Goal: Find specific page/section: Find specific page/section

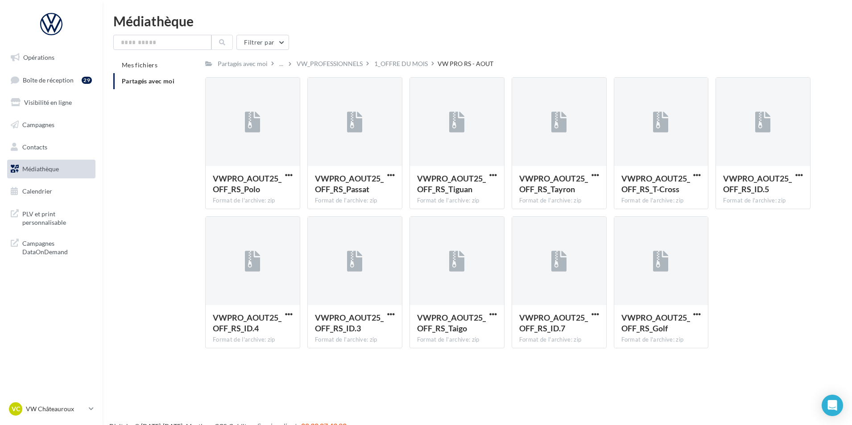
click at [52, 172] on span "Médiathèque" at bounding box center [40, 169] width 37 height 8
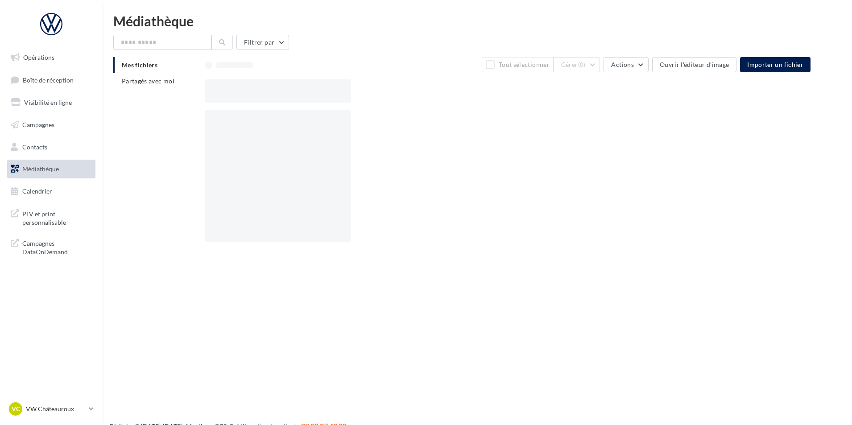
click at [165, 79] on span "Partagés avec moi" at bounding box center [148, 81] width 53 height 8
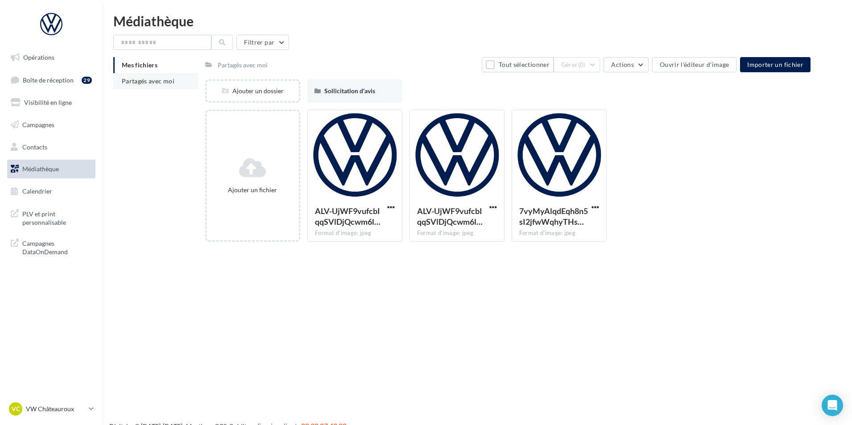
click at [142, 81] on span "Partagés avec moi" at bounding box center [148, 81] width 53 height 8
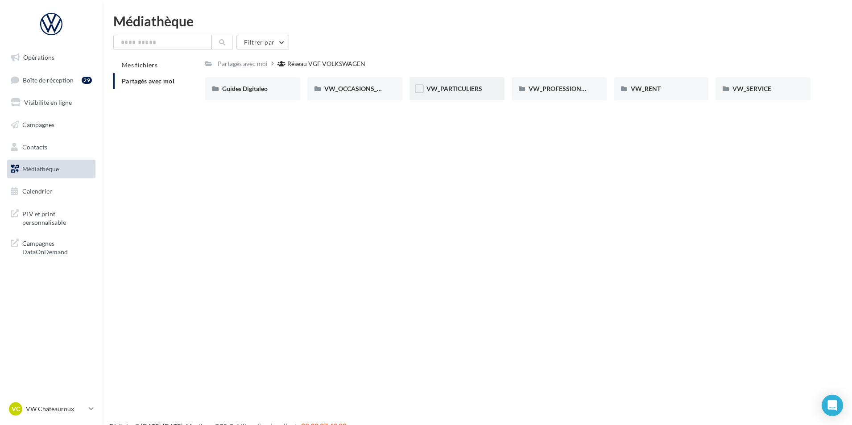
click at [470, 93] on div "VW_PARTICULIERS" at bounding box center [456, 88] width 61 height 9
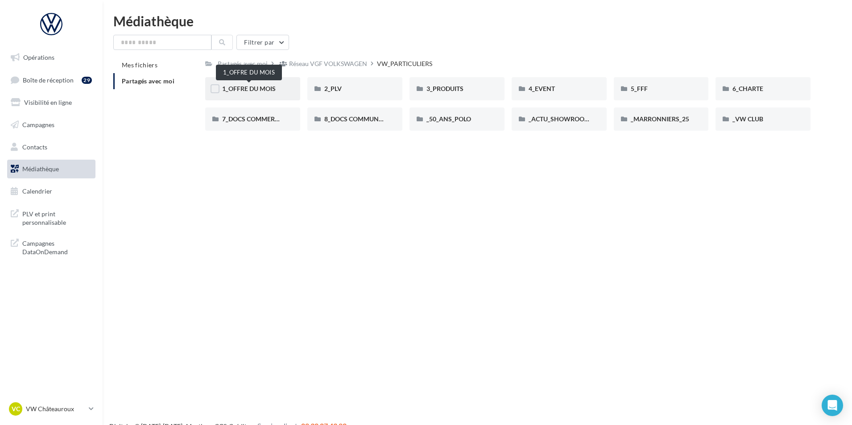
click at [265, 90] on span "1_OFFRE DU MOIS" at bounding box center [249, 89] width 54 height 8
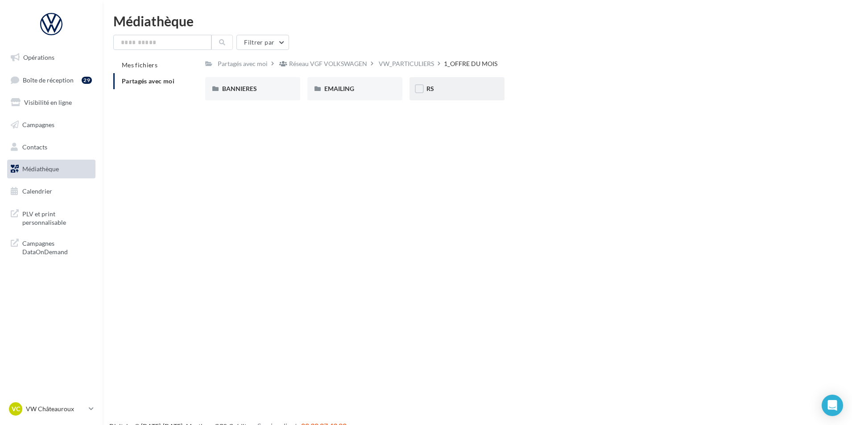
click at [465, 95] on div "RS" at bounding box center [456, 88] width 95 height 23
